Goal: Use online tool/utility: Utilize a website feature to perform a specific function

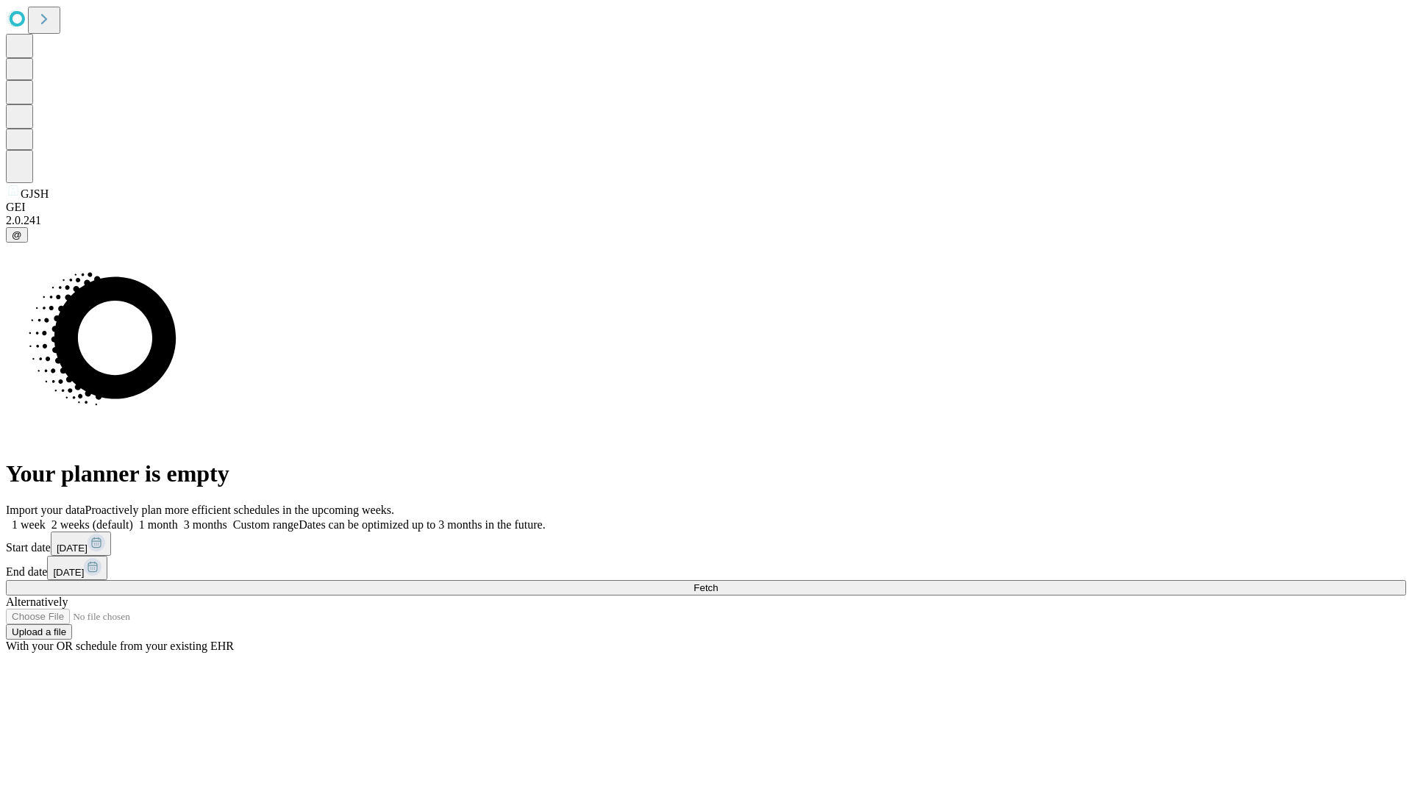
click at [718, 583] on span "Fetch" at bounding box center [706, 588] width 24 height 11
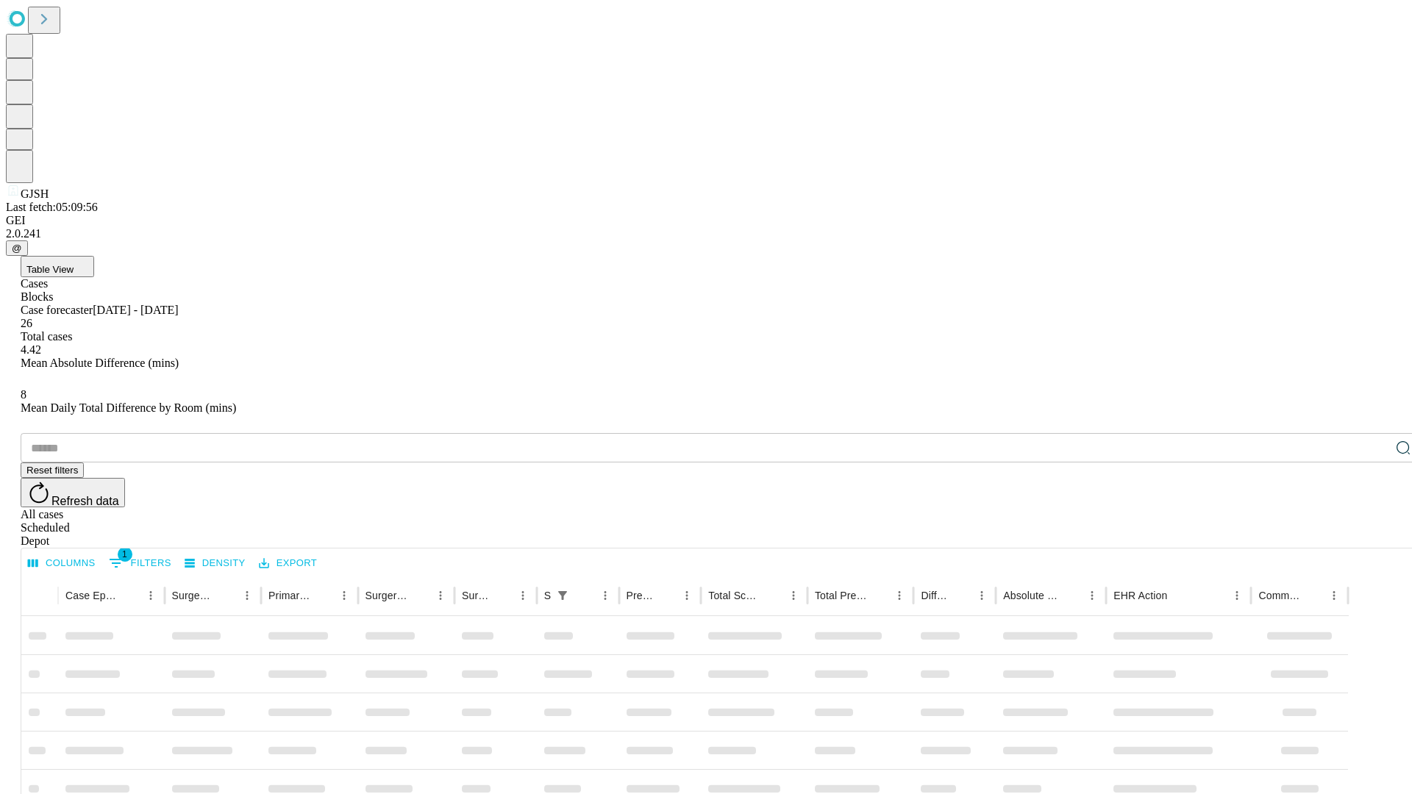
click at [74, 264] on span "Table View" at bounding box center [49, 269] width 47 height 11
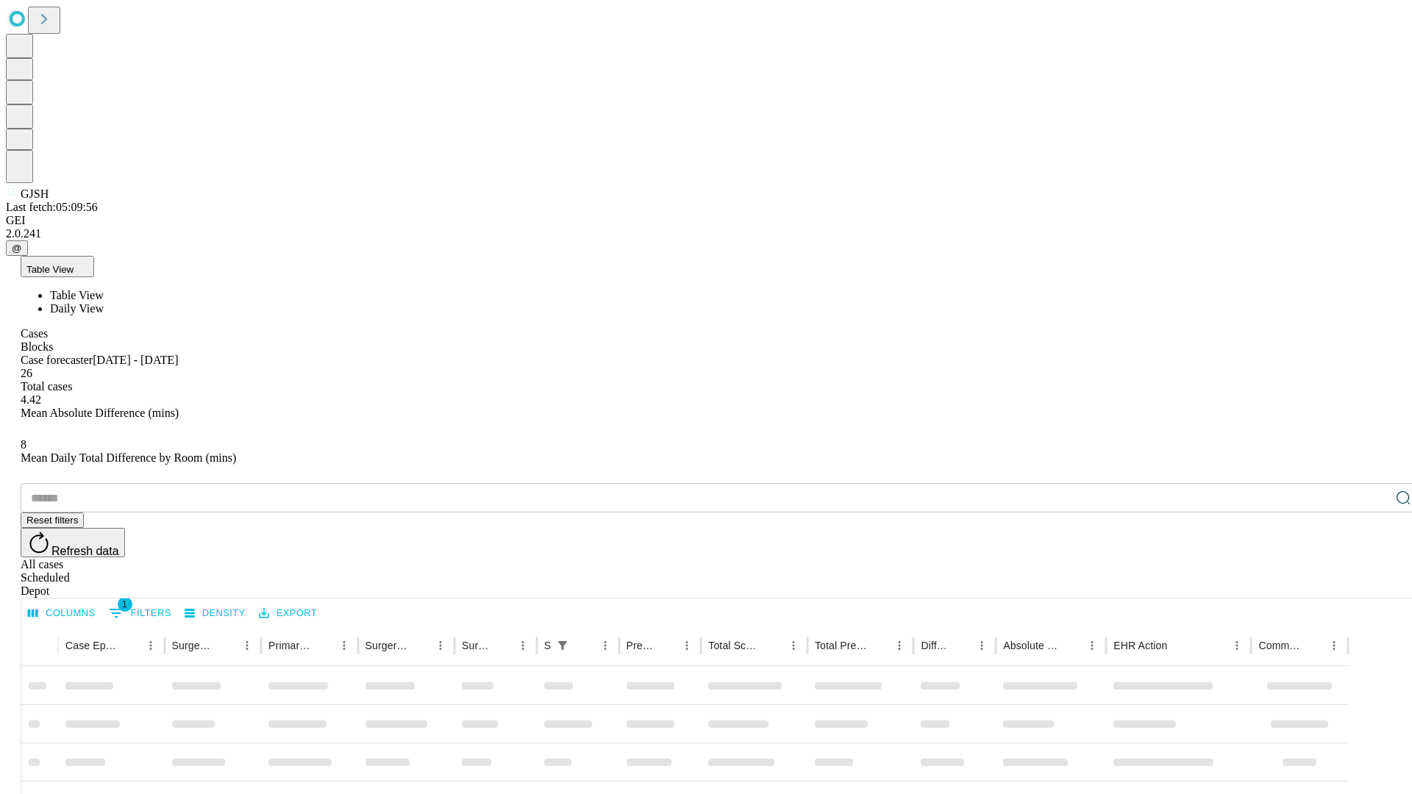
click at [104, 302] on span "Daily View" at bounding box center [77, 308] width 54 height 13
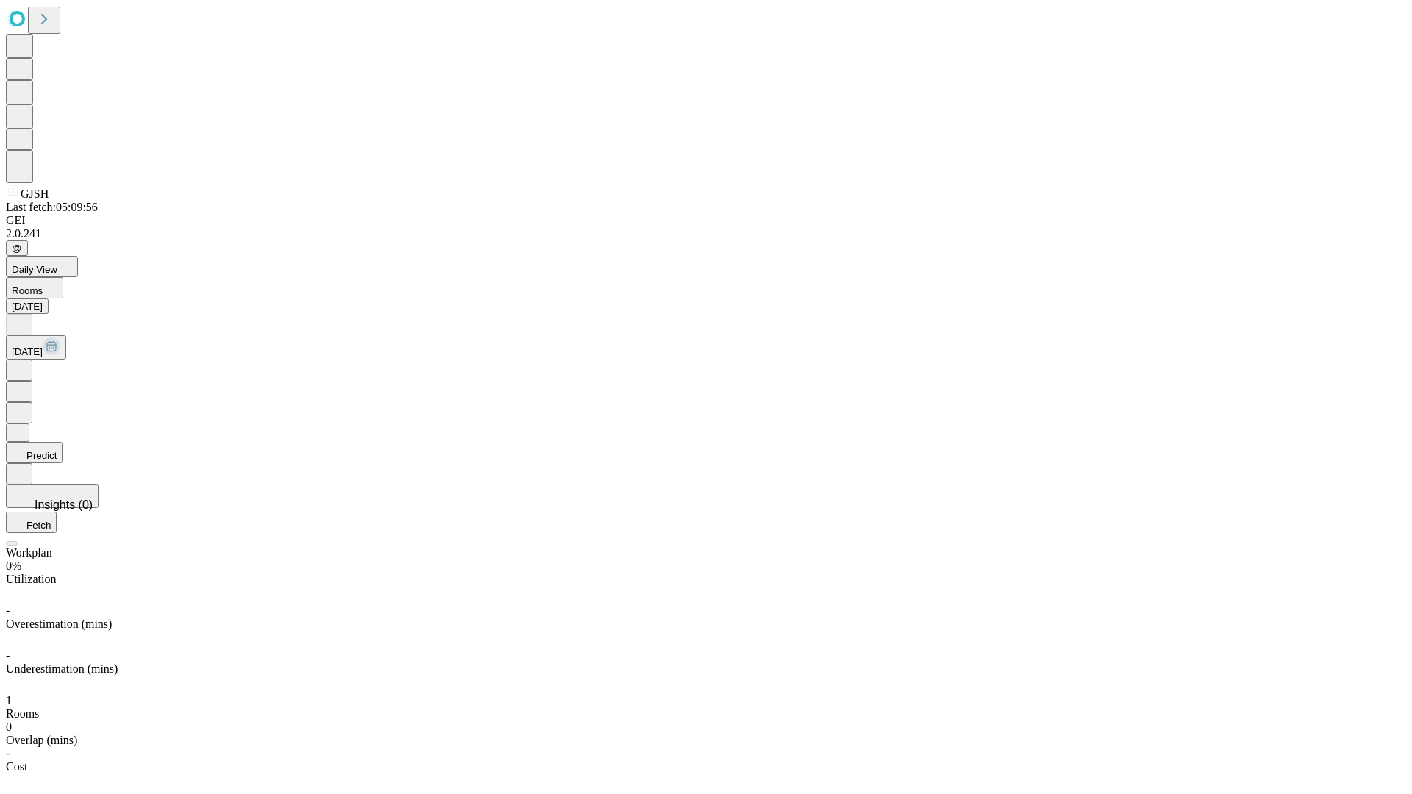
click at [63, 442] on button "Predict" at bounding box center [34, 452] width 57 height 21
